Goal: Task Accomplishment & Management: Use online tool/utility

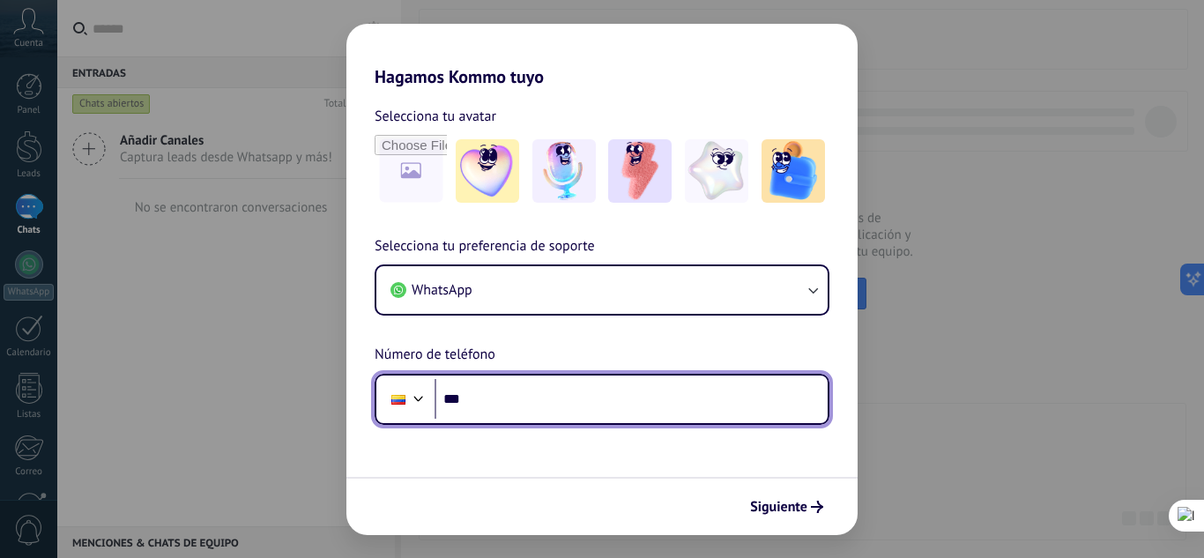
click at [513, 405] on input "***" at bounding box center [631, 399] width 393 height 41
type input "**********"
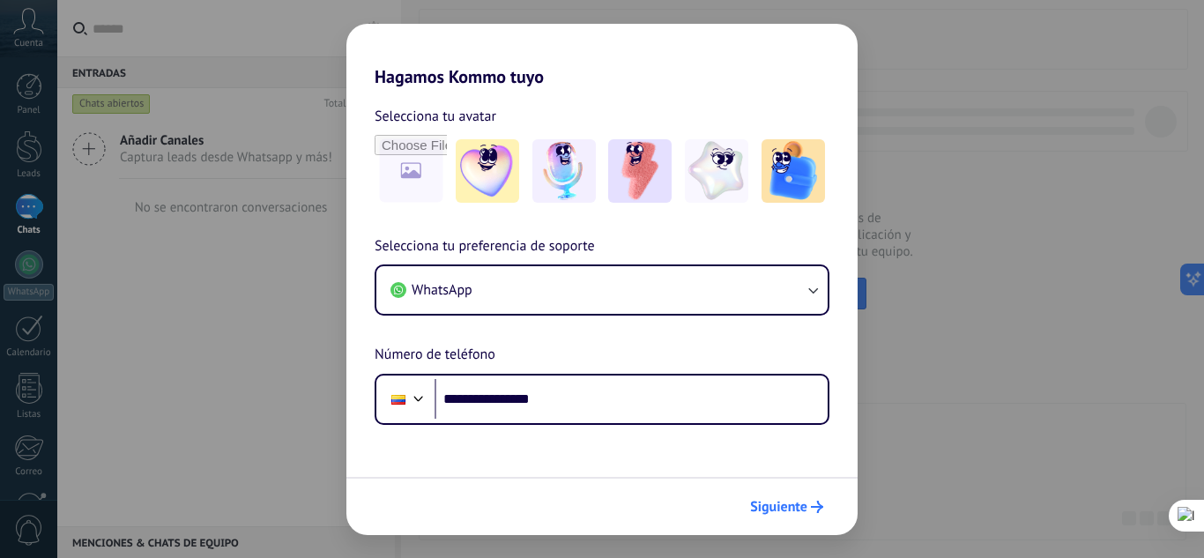
click at [795, 509] on span "Siguiente" at bounding box center [778, 507] width 57 height 12
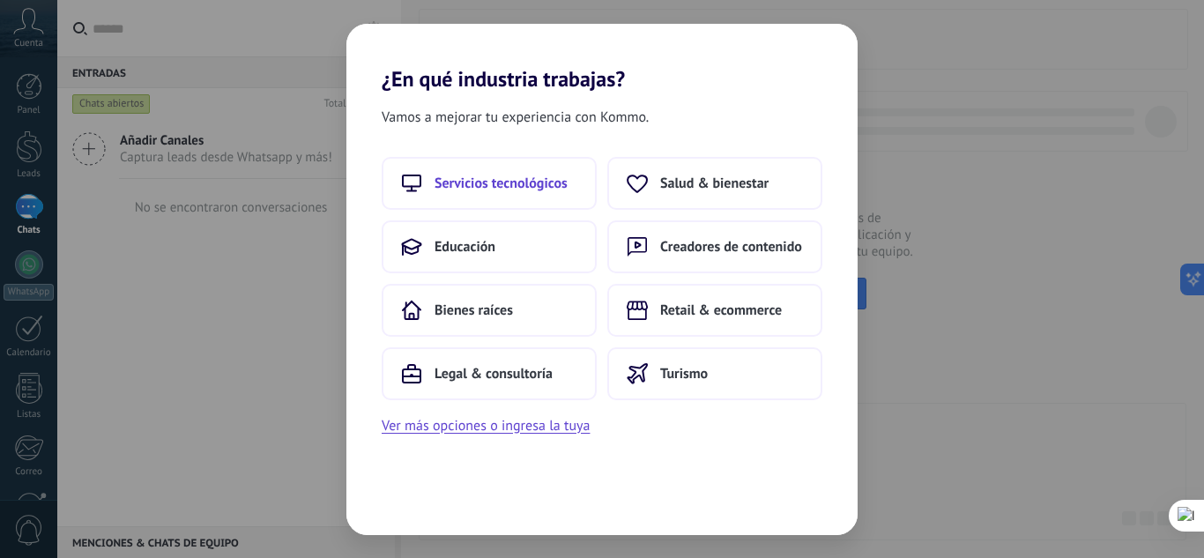
click at [504, 182] on span "Servicios tecnológicos" at bounding box center [501, 184] width 133 height 18
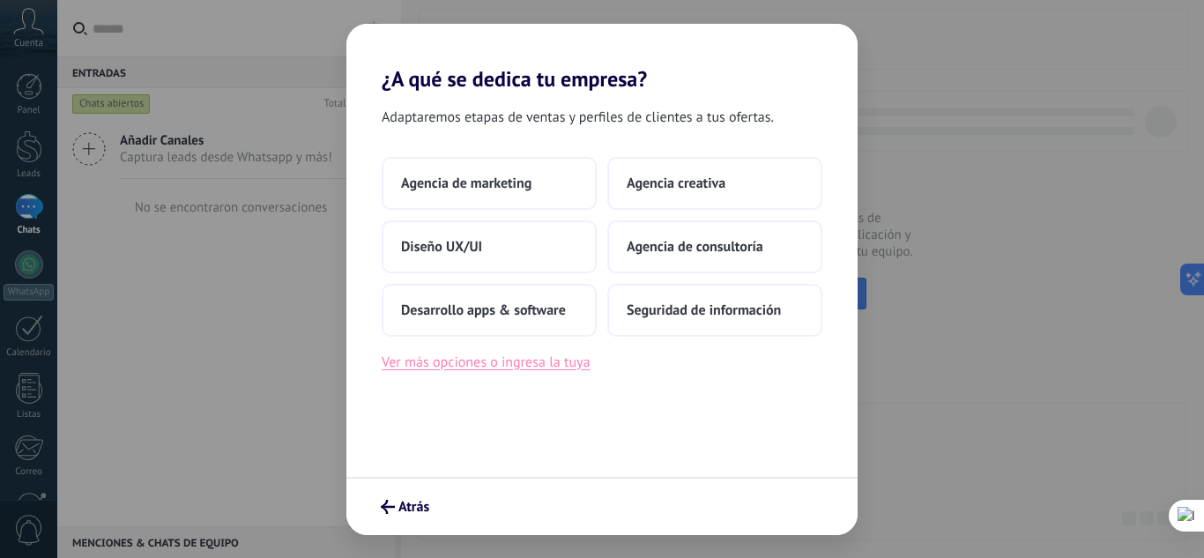
click at [556, 368] on button "Ver más opciones o ingresa la tuya" at bounding box center [486, 362] width 208 height 23
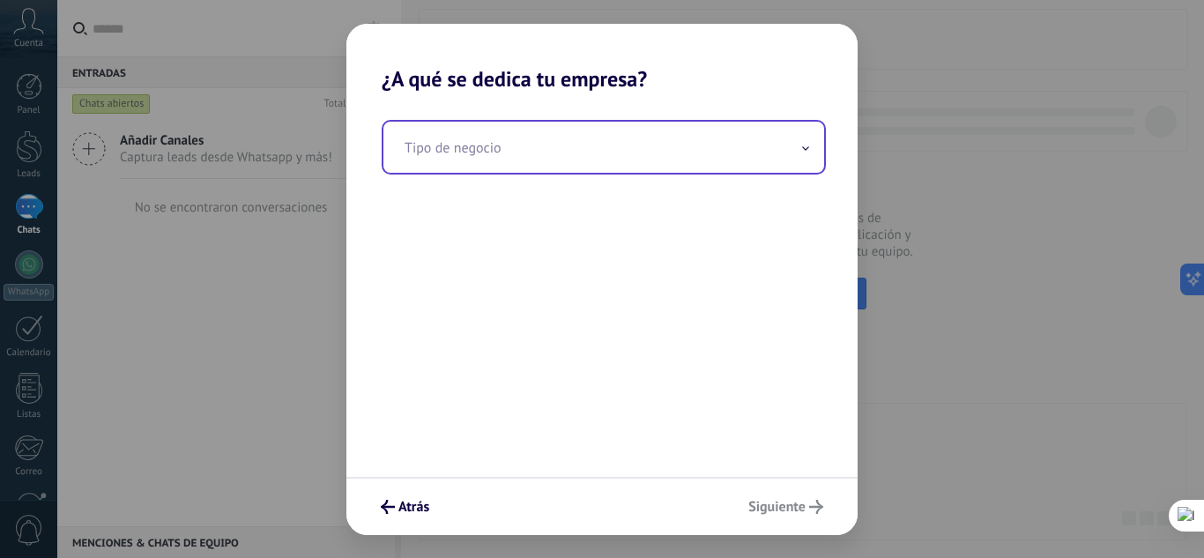
click at [565, 158] on input "text" at bounding box center [603, 147] width 441 height 51
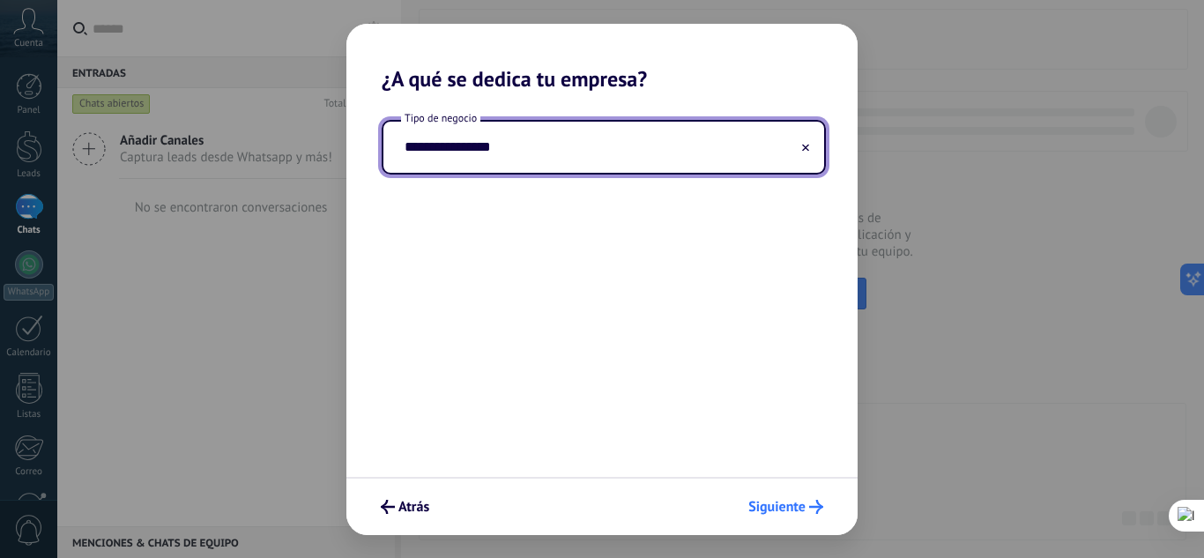
type input "**********"
click at [786, 510] on span "Siguiente" at bounding box center [776, 507] width 57 height 12
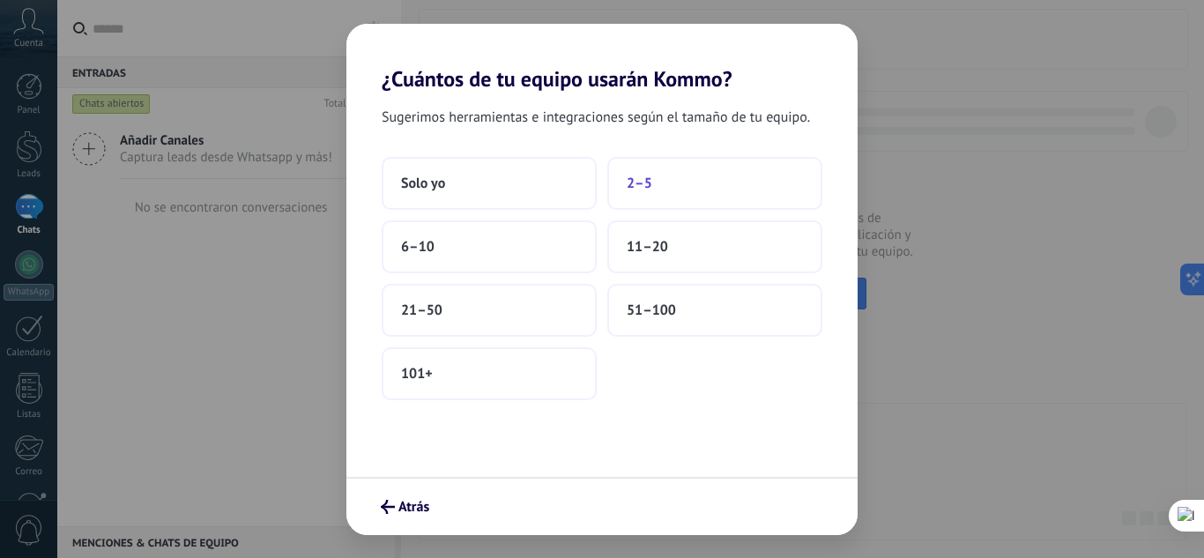
click at [643, 189] on span "2–5" at bounding box center [640, 184] width 26 height 18
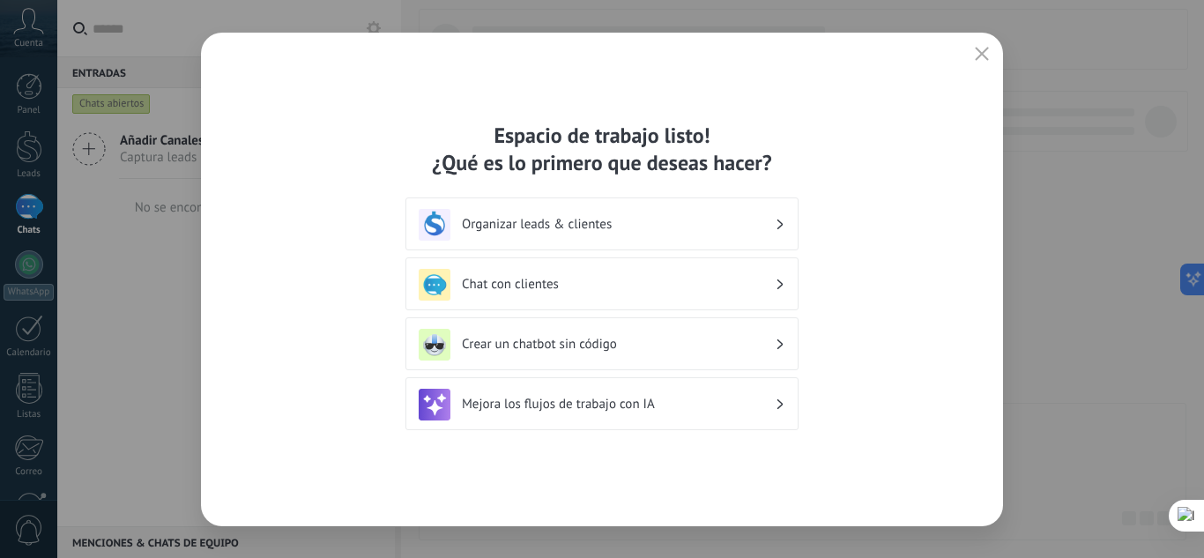
click at [762, 212] on div "Organizar leads & clientes" at bounding box center [602, 225] width 367 height 32
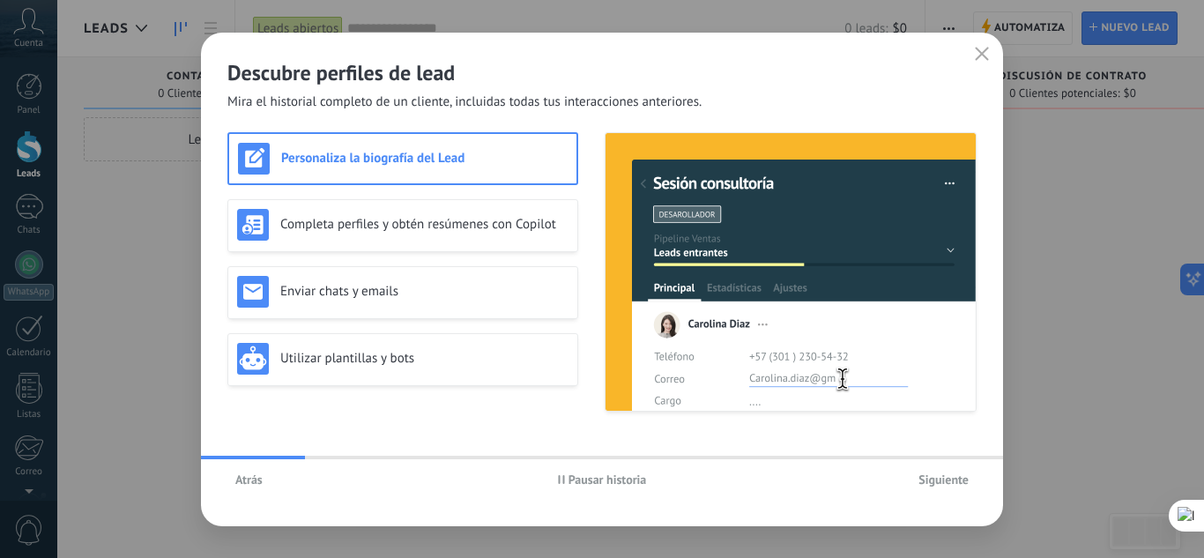
click at [975, 48] on icon "button" at bounding box center [982, 54] width 14 height 14
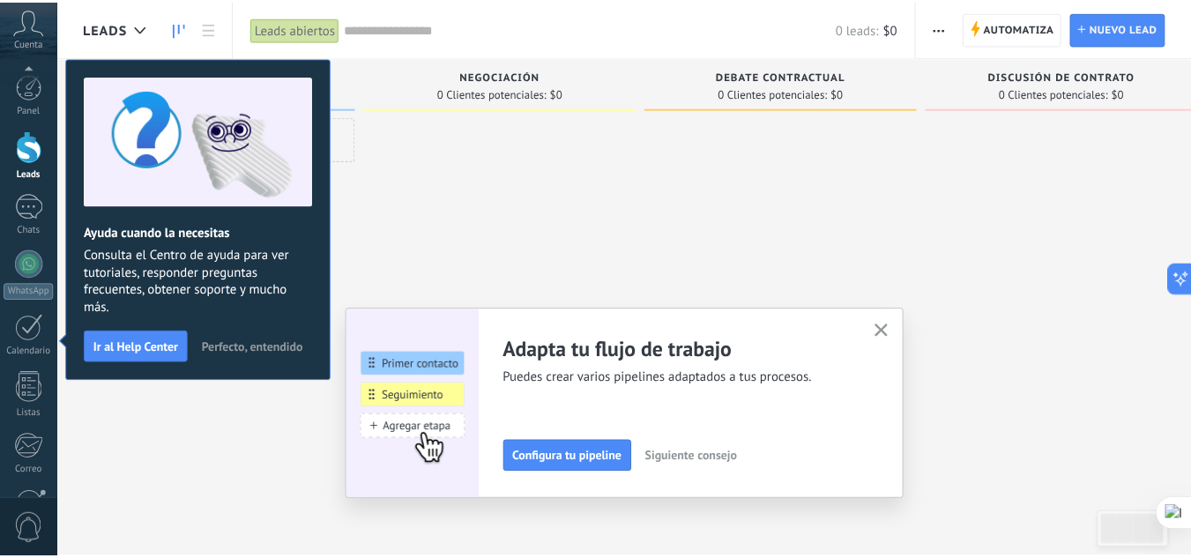
scroll to position [175, 0]
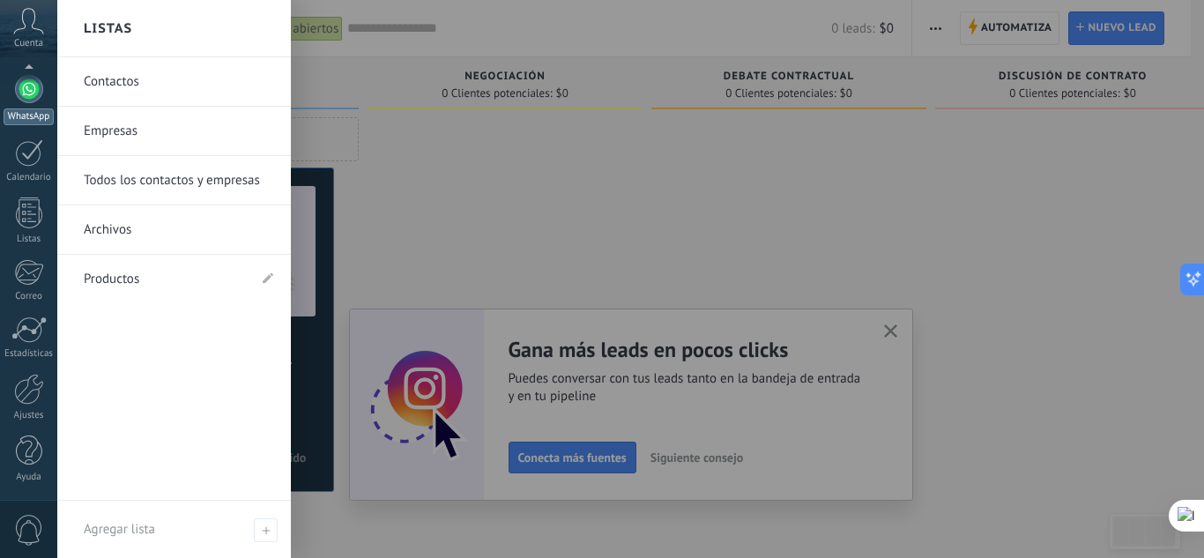
click at [36, 91] on div at bounding box center [29, 89] width 28 height 28
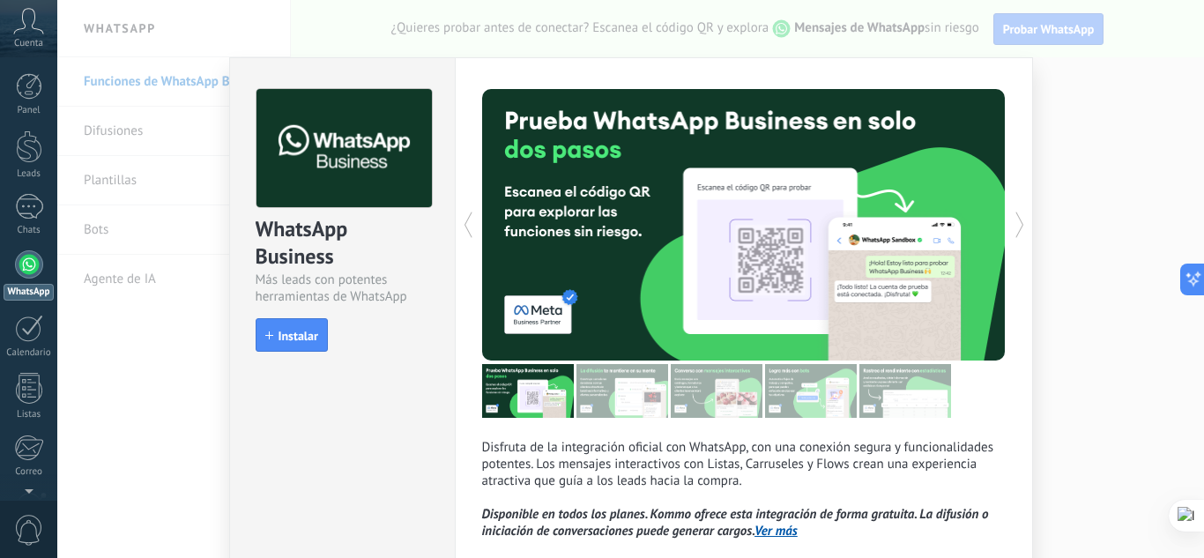
click at [1075, 163] on div "WhatsApp Business Más leads con potentes herramientas de WhatsApp install Insta…" at bounding box center [630, 279] width 1147 height 558
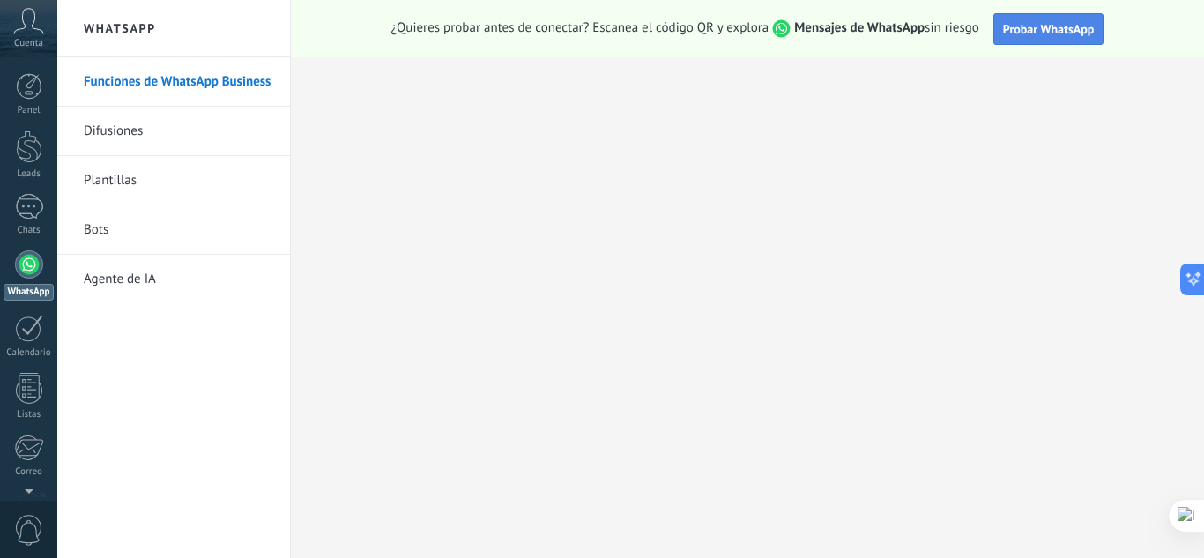
click at [1046, 29] on span "Probar WhatsApp" at bounding box center [1049, 29] width 92 height 16
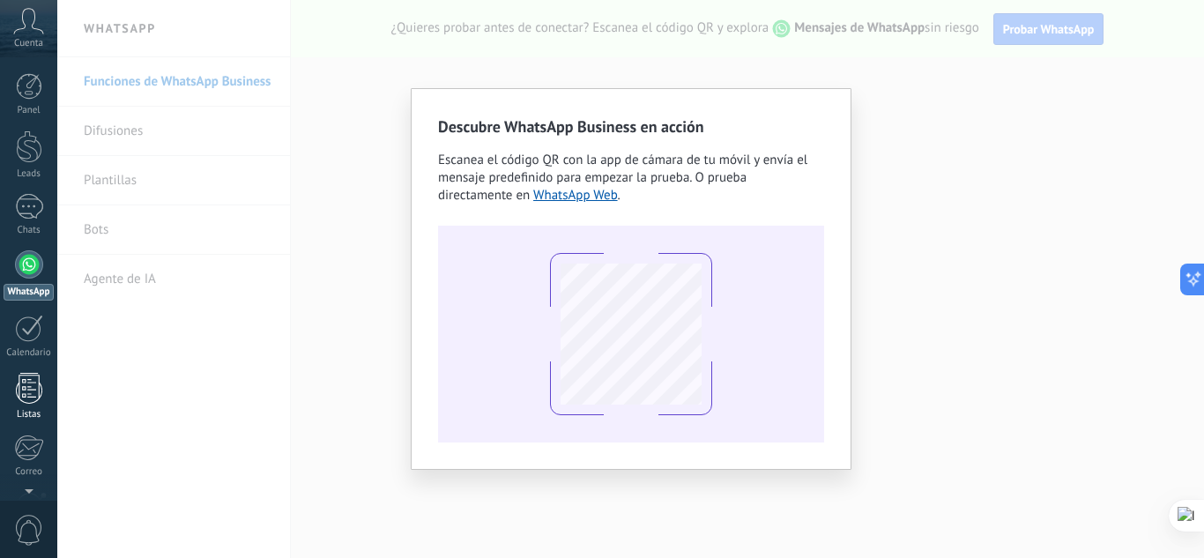
click at [4, 376] on link "Listas" at bounding box center [28, 397] width 57 height 48
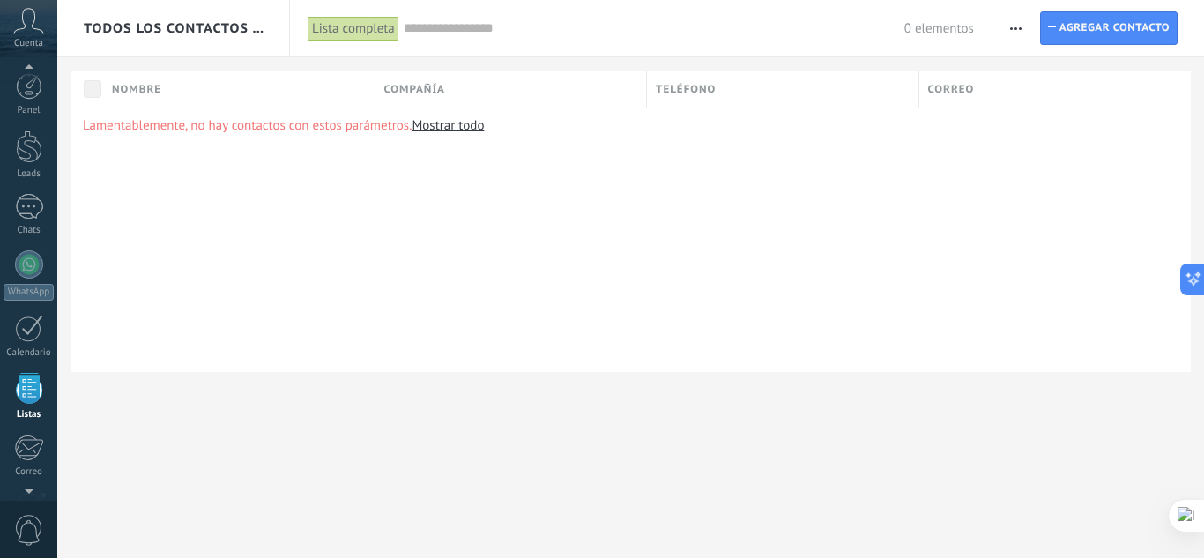
scroll to position [109, 0]
click at [518, 181] on div "Lamentablemente, no hay contactos con estos parámetros. Mostrar todo" at bounding box center [631, 240] width 1120 height 264
click at [29, 145] on div at bounding box center [29, 155] width 28 height 28
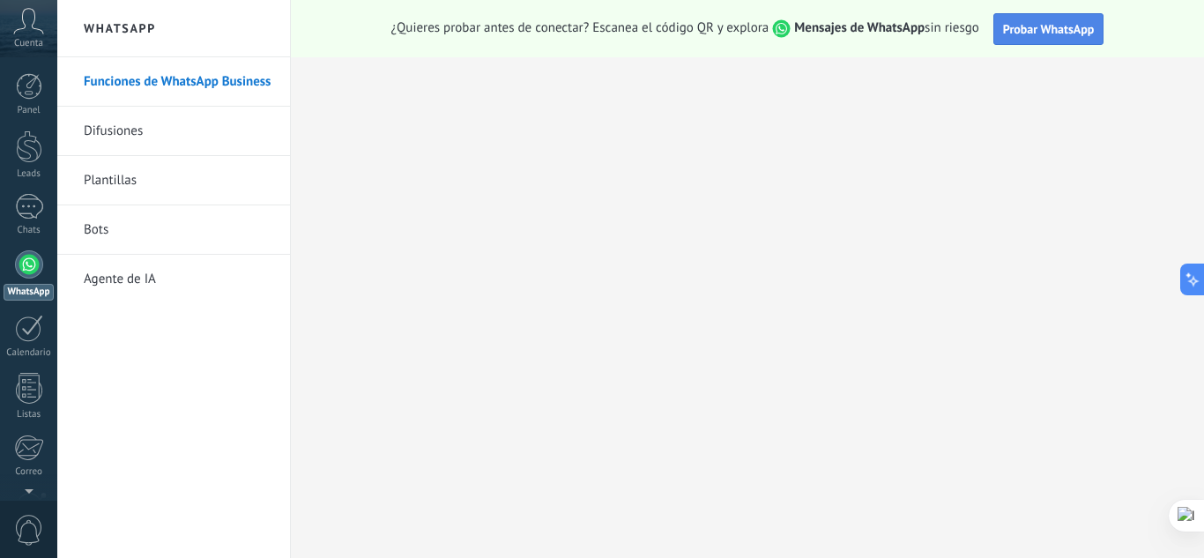
click at [1066, 21] on span "Probar WhatsApp" at bounding box center [1049, 29] width 92 height 16
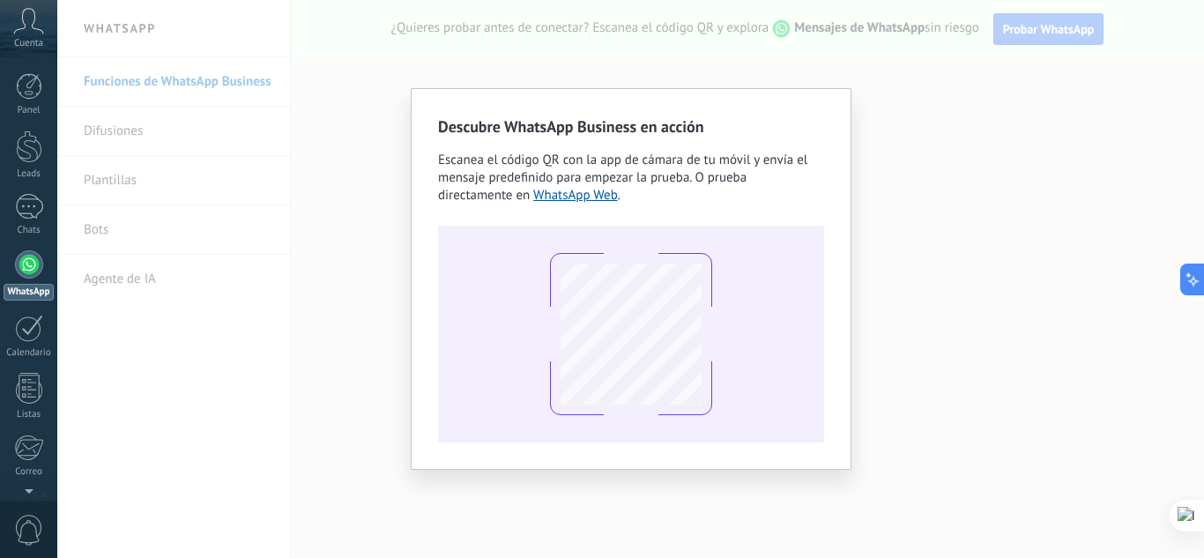
click at [30, 23] on icon at bounding box center [28, 21] width 31 height 26
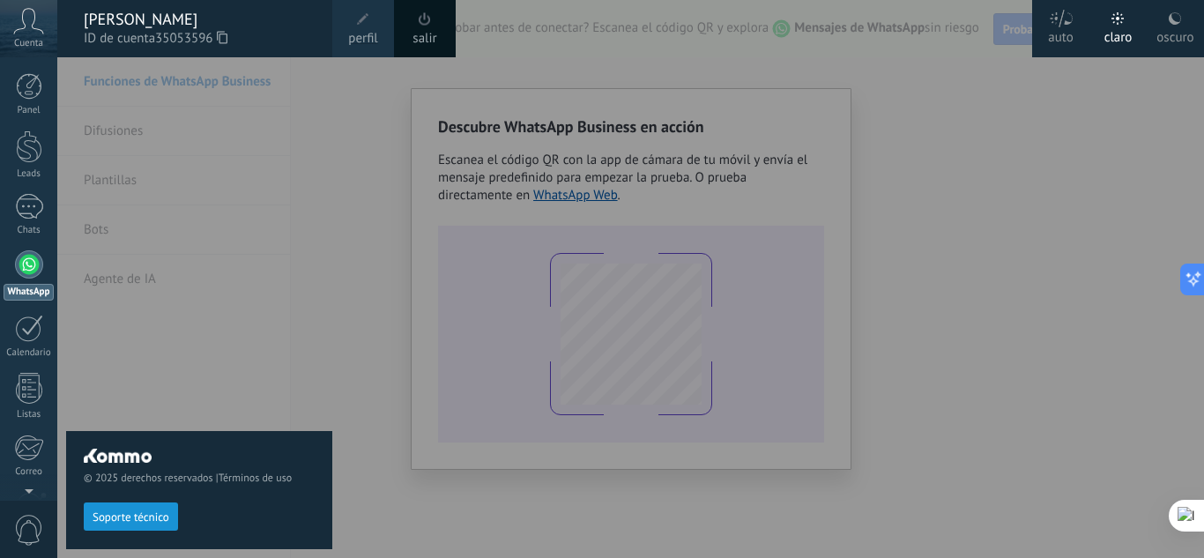
click at [309, 128] on div "© 2025 derechos reservados | Términos de uso Soporte técnico" at bounding box center [199, 307] width 266 height 501
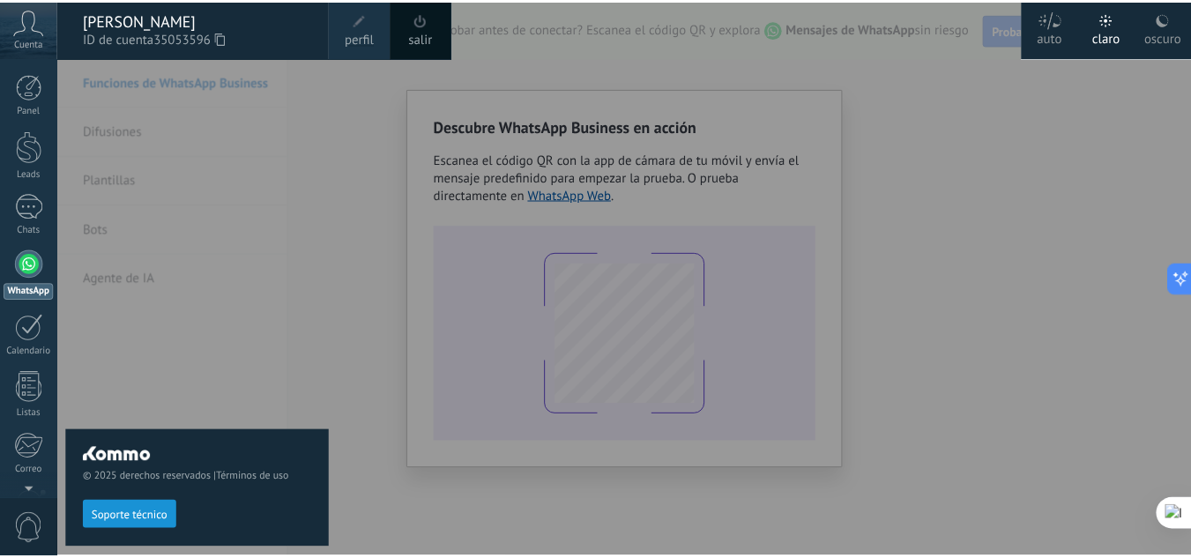
scroll to position [175, 0]
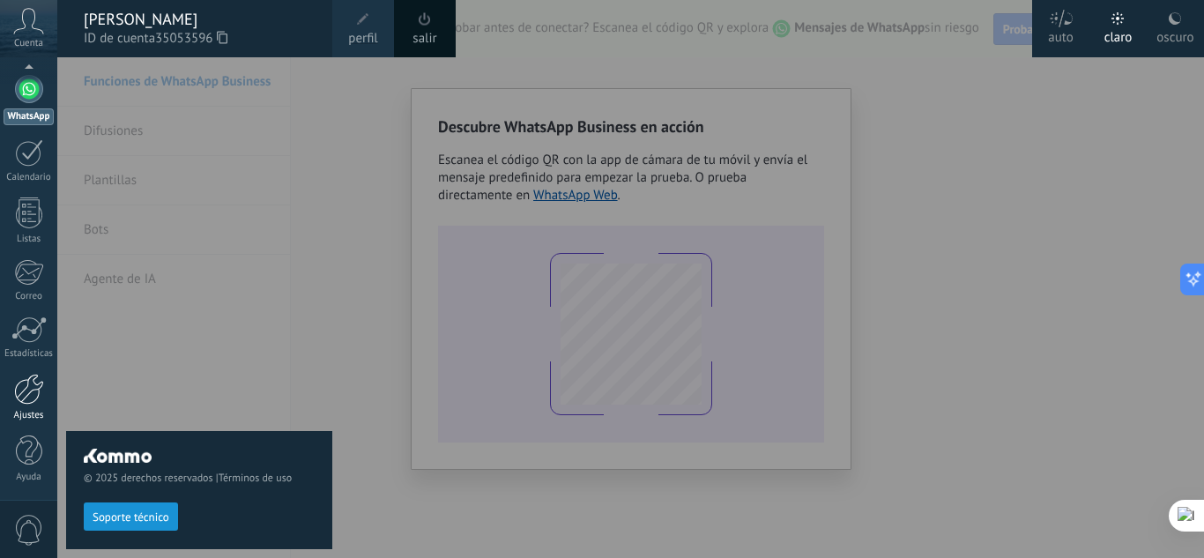
click at [29, 409] on link "Ajustes" at bounding box center [28, 398] width 57 height 48
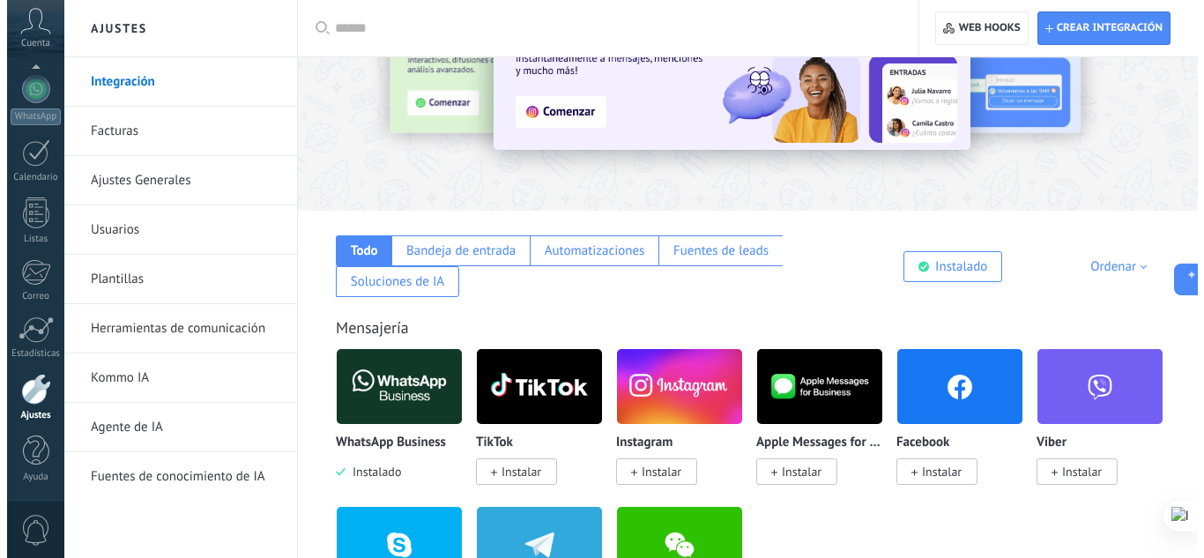
scroll to position [134, 0]
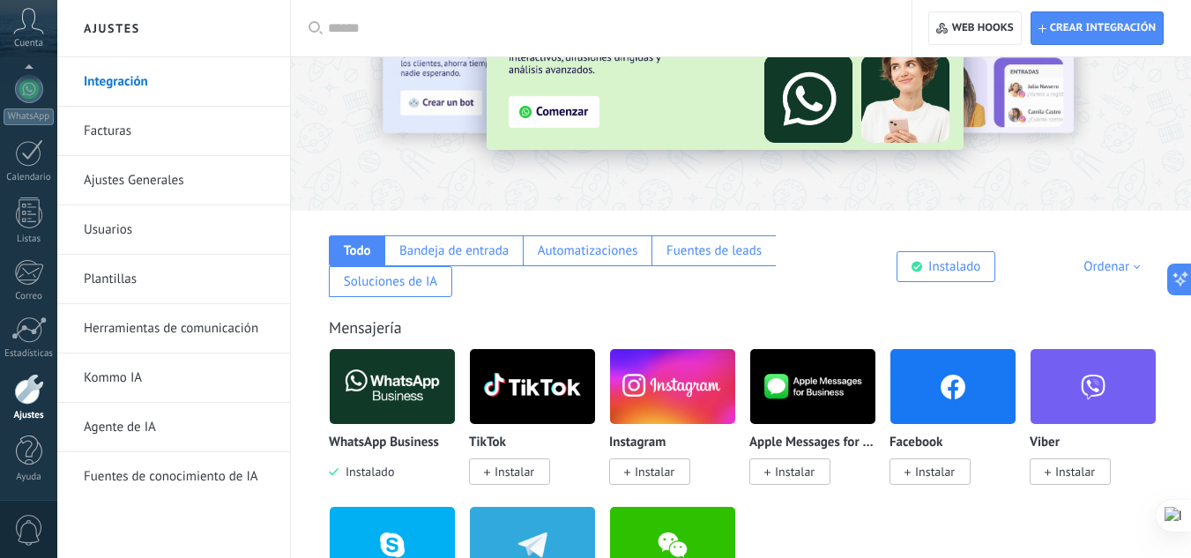
click at [425, 375] on img at bounding box center [392, 386] width 125 height 85
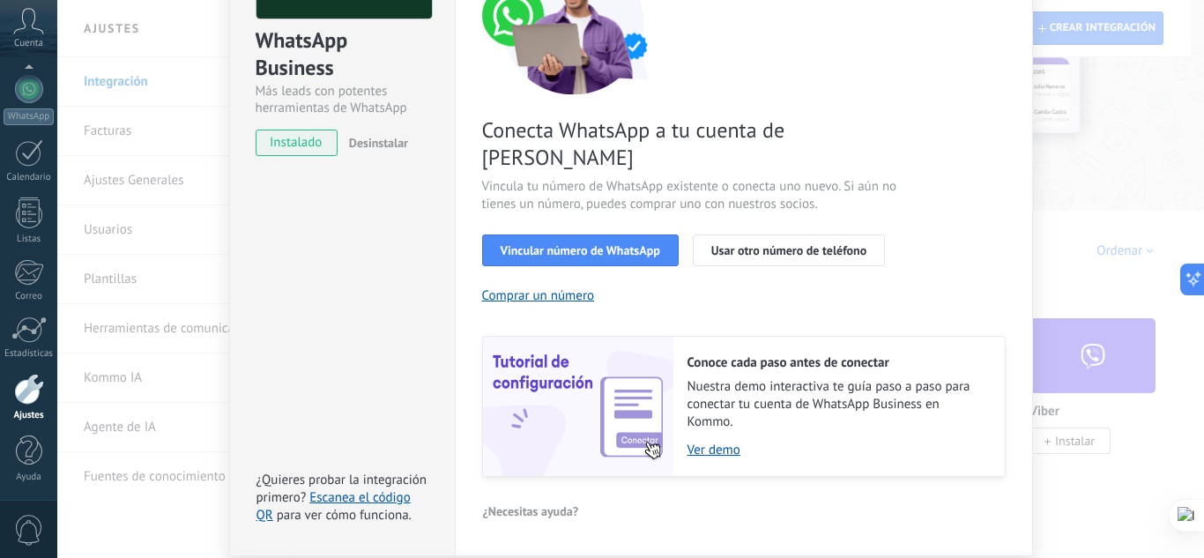
scroll to position [189, 0]
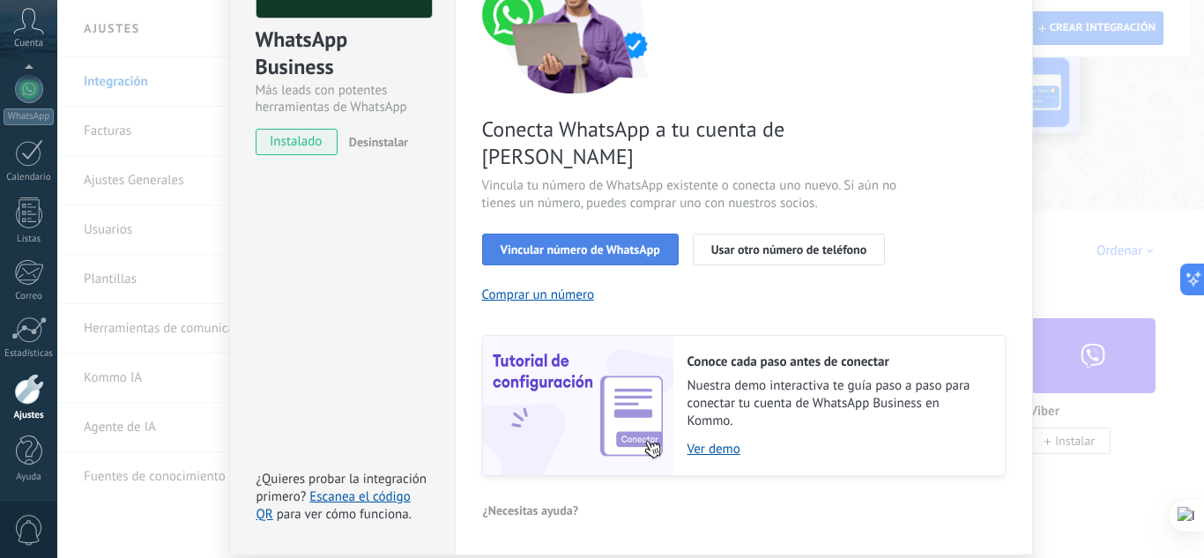
click at [597, 243] on span "Vincular número de WhatsApp" at bounding box center [581, 249] width 160 height 12
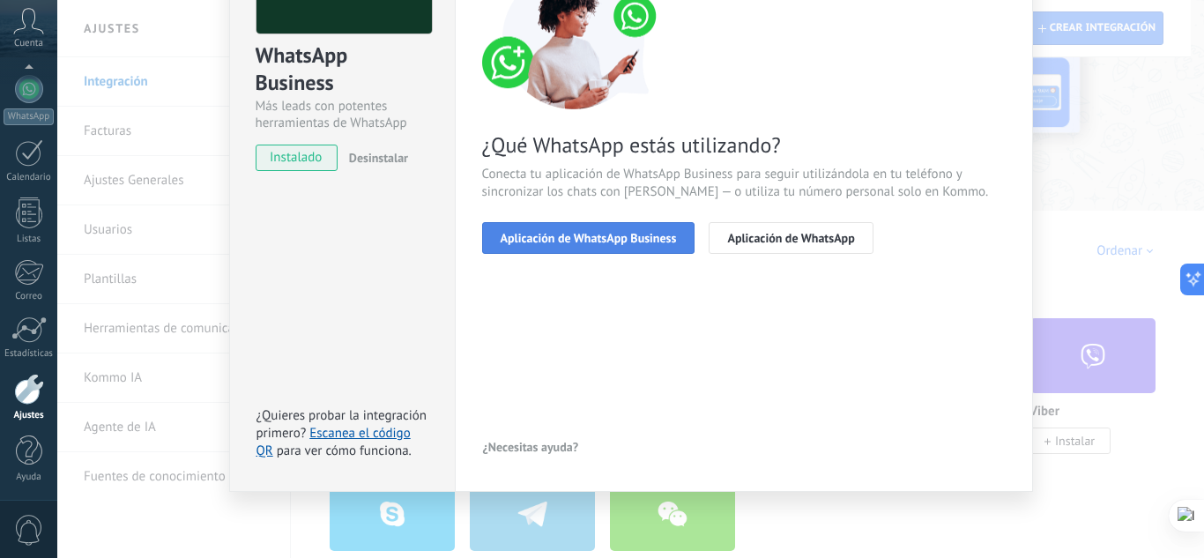
click at [641, 241] on span "Aplicación de WhatsApp Business" at bounding box center [589, 238] width 176 height 12
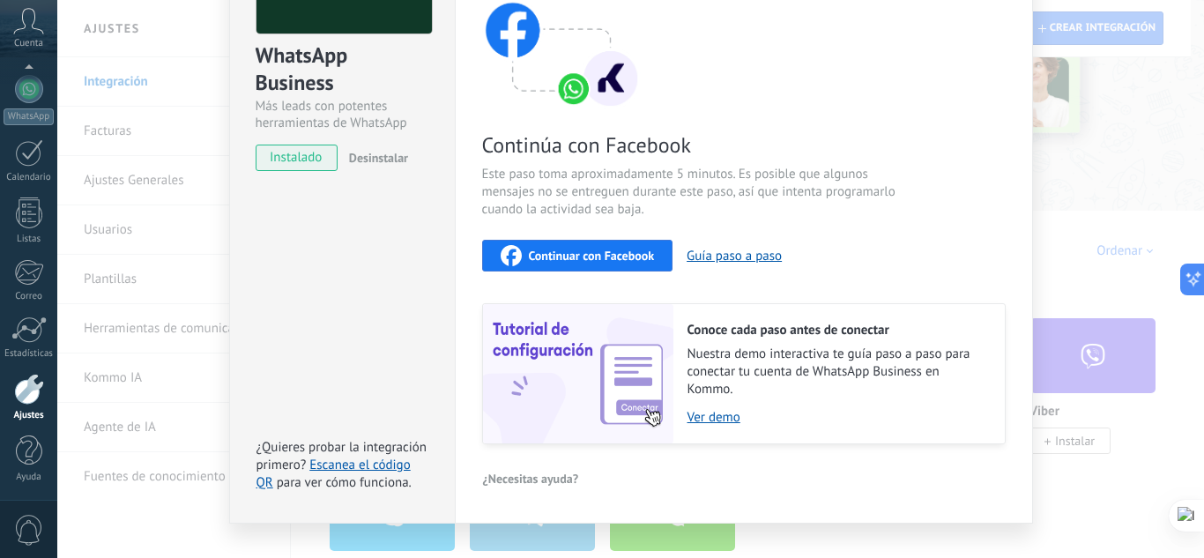
click at [633, 253] on span "Continuar con Facebook" at bounding box center [592, 255] width 126 height 12
click at [703, 84] on div "Continúa con Facebook Este paso toma aproximadamente 5 minutos. Es posible que …" at bounding box center [744, 206] width 524 height 476
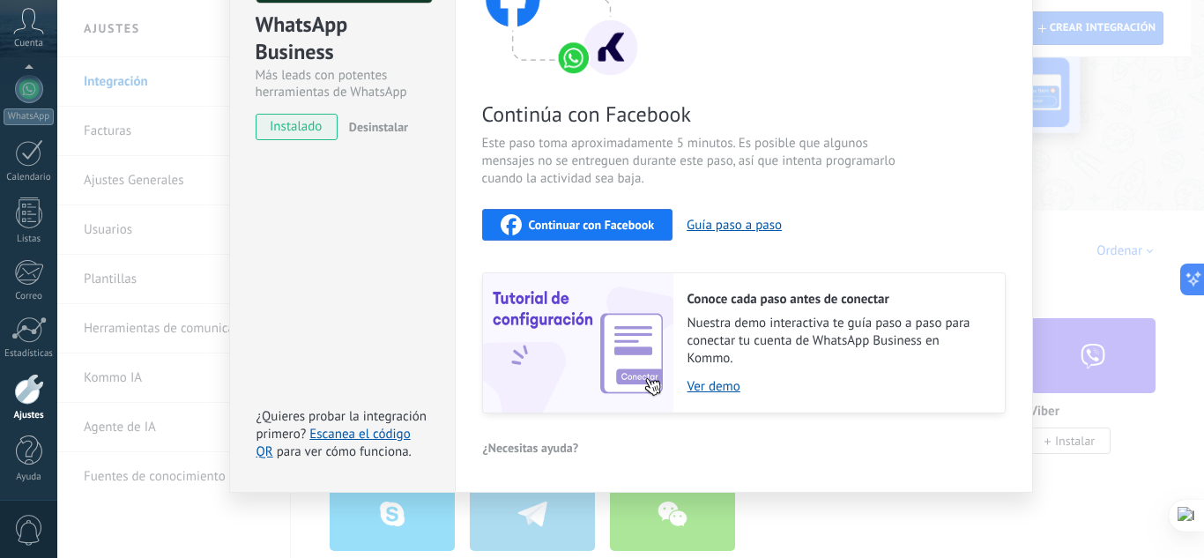
scroll to position [0, 0]
